Goal: Information Seeking & Learning: Understand process/instructions

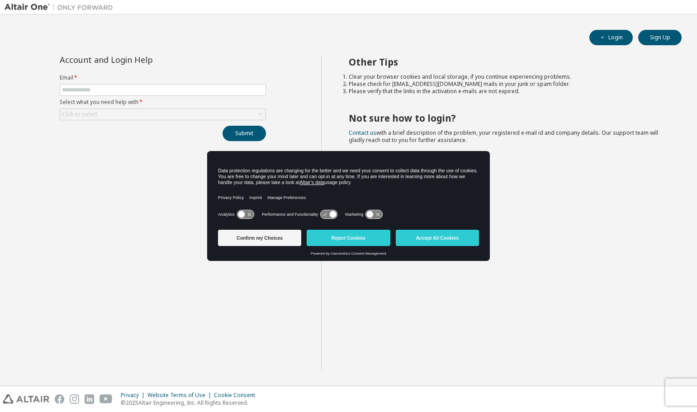
click at [183, 156] on div "Account and Login Help Email * Select what you need help with * Click to select…" at bounding box center [163, 213] width 316 height 314
click at [290, 137] on div "Account and Login Help Email * Select what you need help with * Click to select…" at bounding box center [163, 213] width 316 height 314
click at [371, 236] on button "Reject Cookies" at bounding box center [347, 238] width 83 height 16
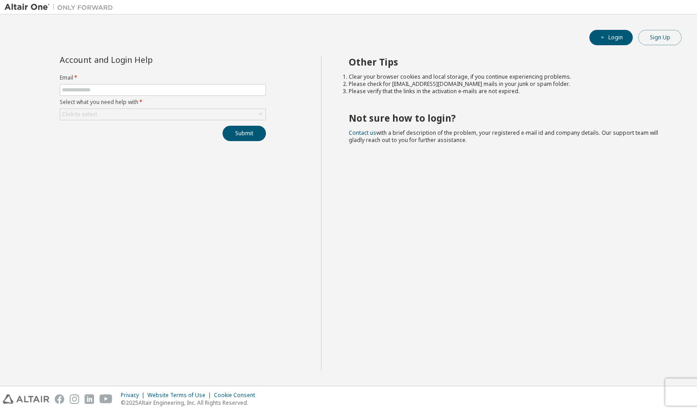
click at [666, 38] on button "Sign Up" at bounding box center [659, 37] width 43 height 15
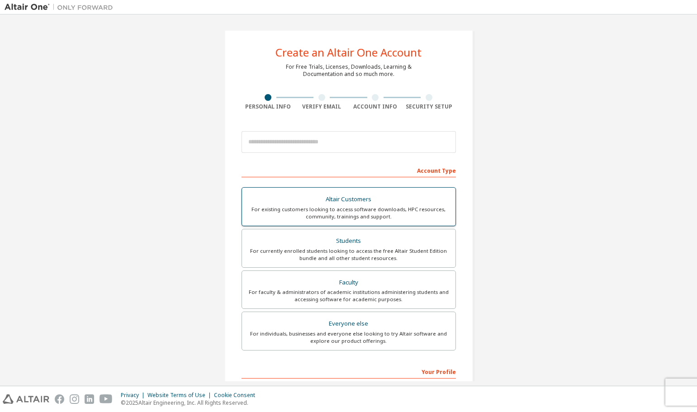
click at [379, 216] on div "For existing customers looking to access software downloads, HPC resources, com…" at bounding box center [348, 213] width 203 height 14
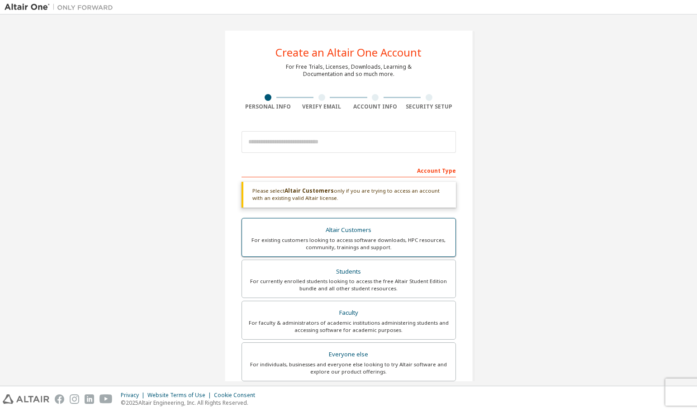
click at [395, 231] on div "Altair Customers" at bounding box center [348, 230] width 203 height 13
